Goal: Find specific page/section: Find specific page/section

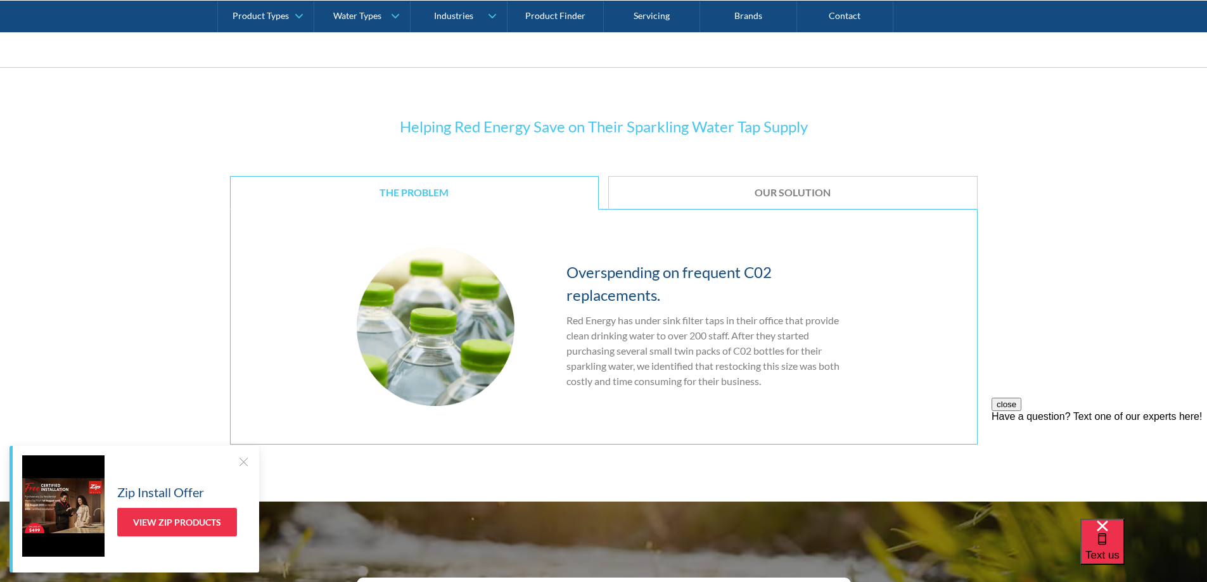
scroll to position [1394, 0]
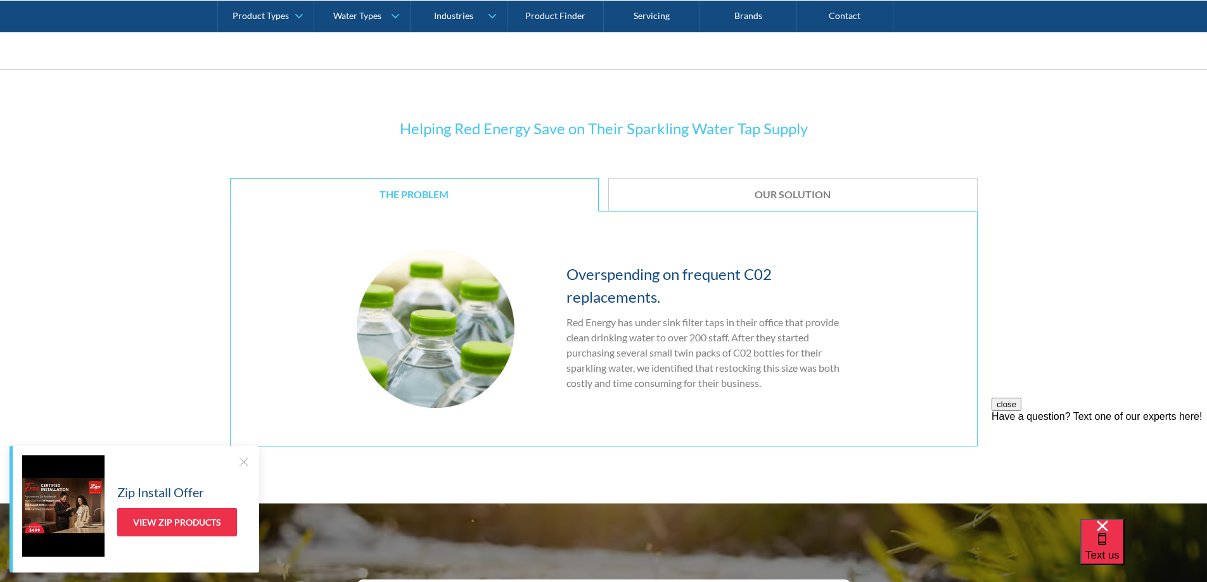
click at [853, 200] on div "Our Solution" at bounding box center [793, 194] width 330 height 13
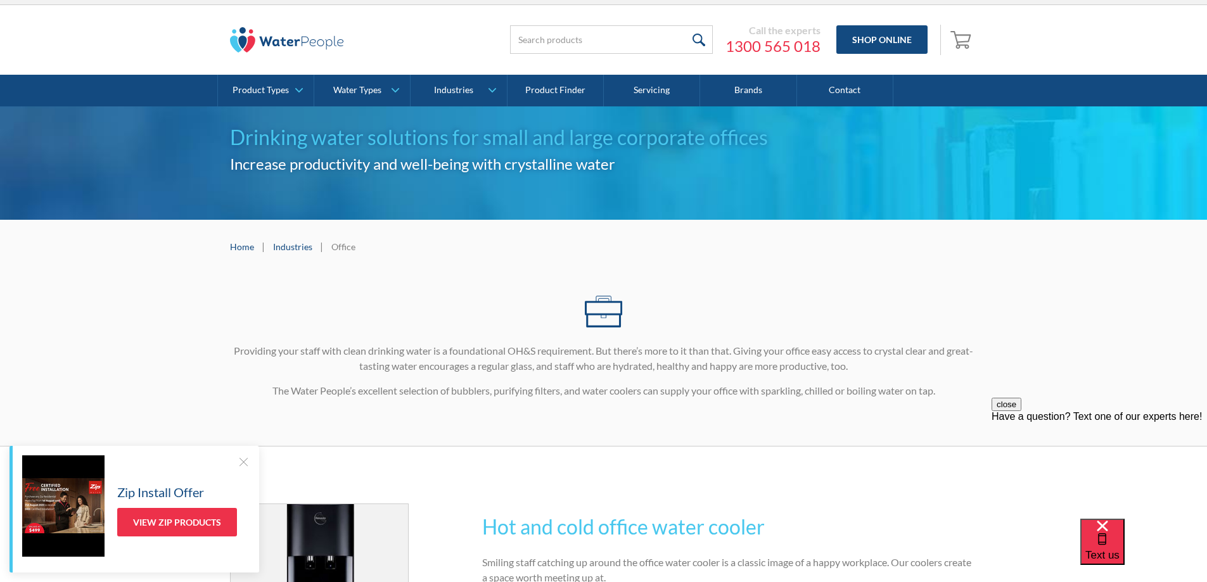
scroll to position [0, 0]
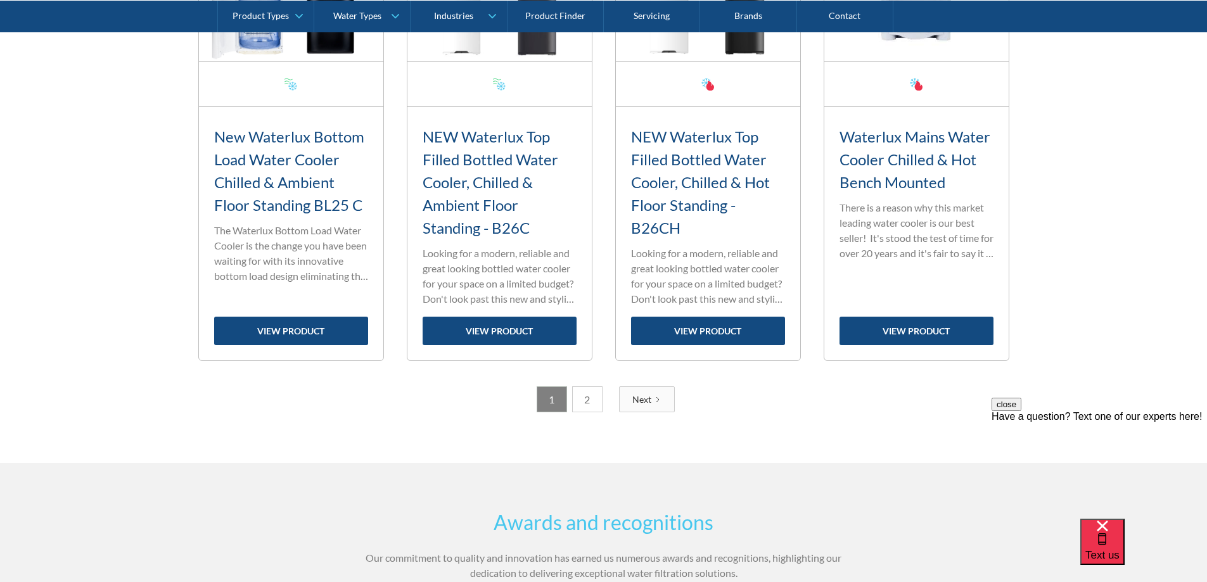
scroll to position [2091, 0]
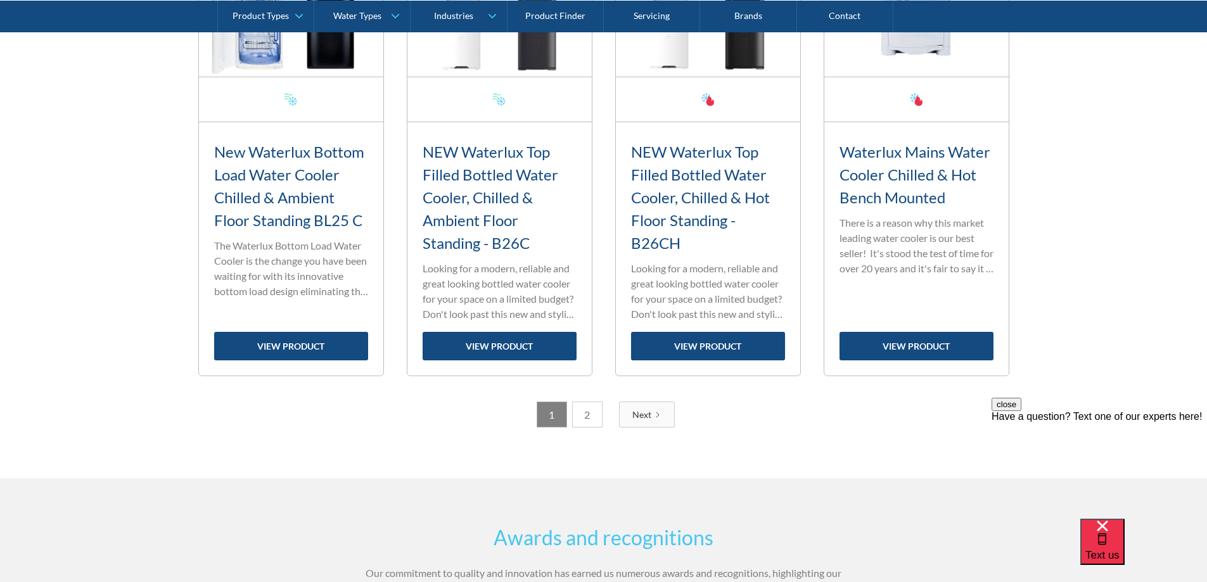
click at [581, 414] on link "2" at bounding box center [587, 415] width 30 height 26
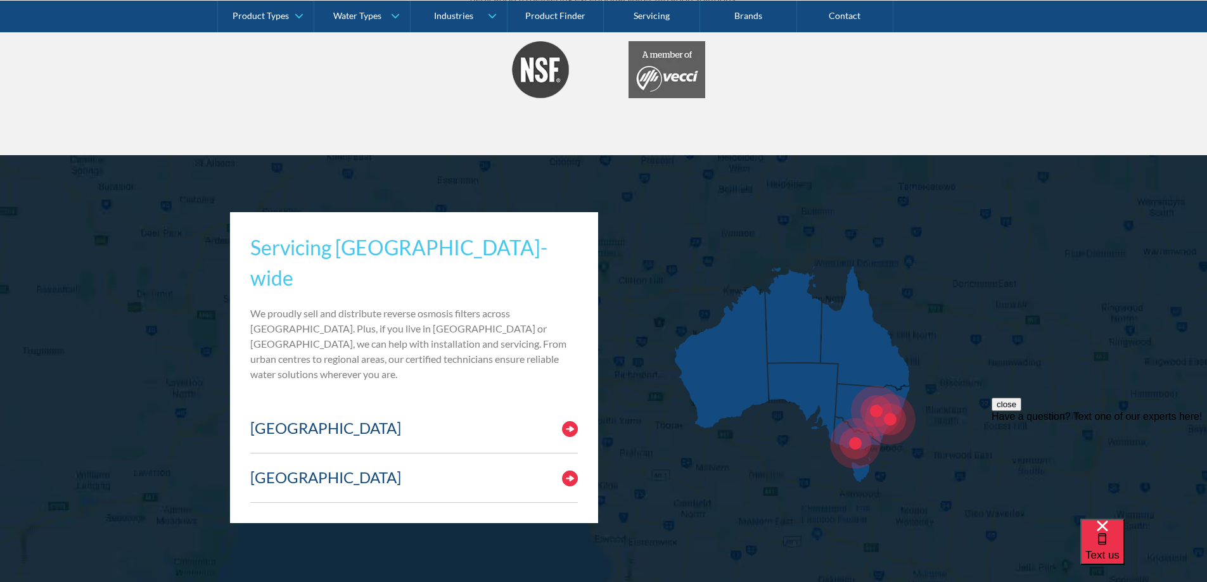
scroll to position [1457, 0]
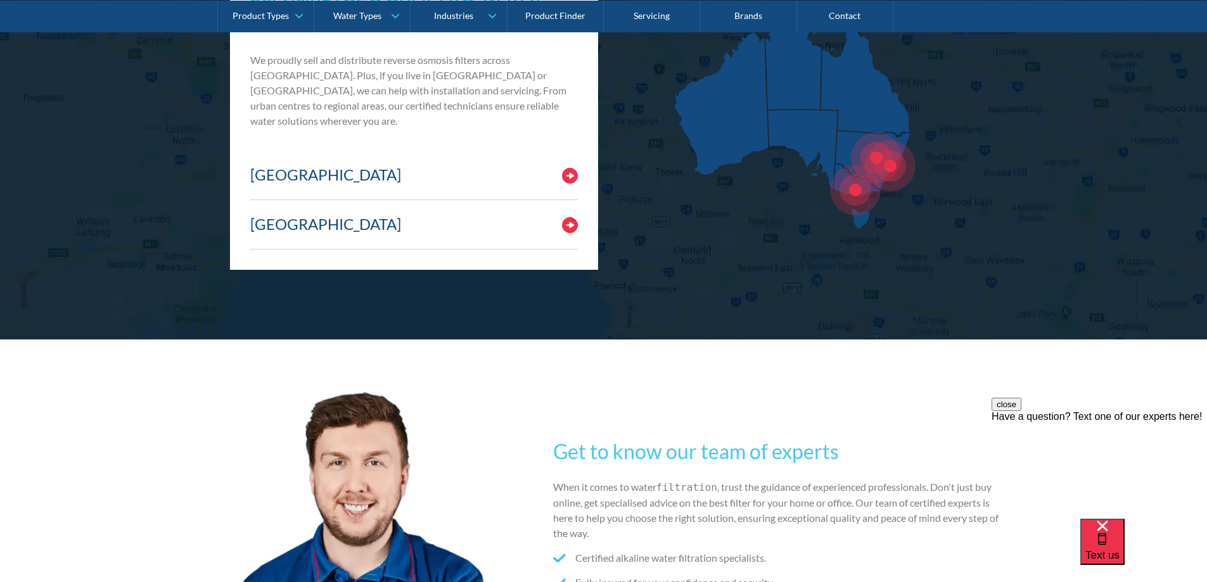
click at [572, 217] on img at bounding box center [570, 225] width 16 height 16
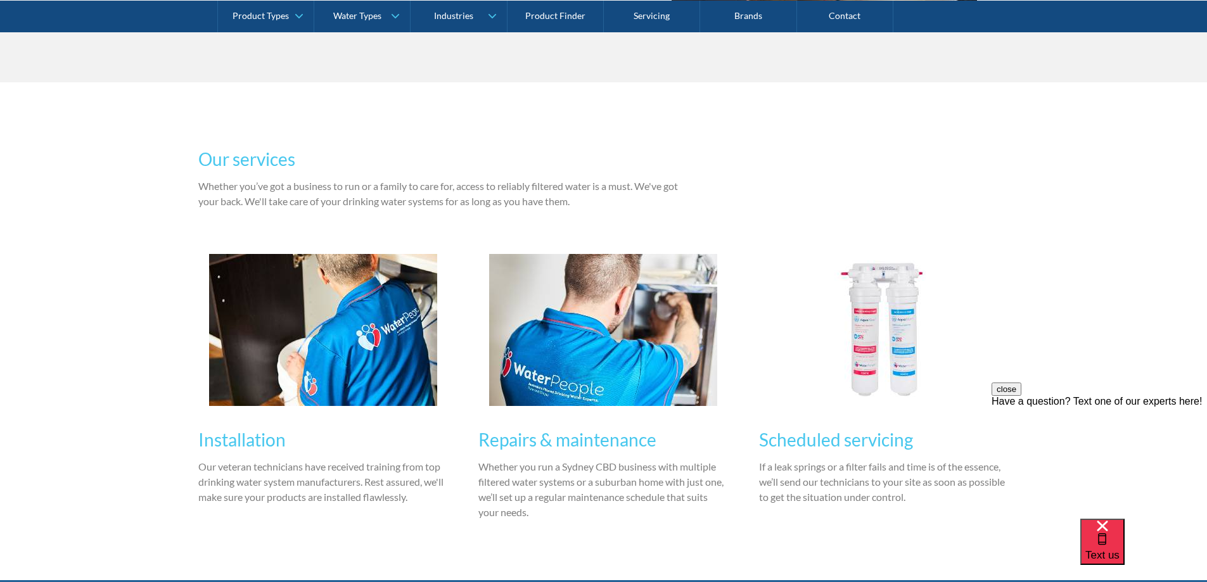
scroll to position [760, 0]
